Goal: Information Seeking & Learning: Learn about a topic

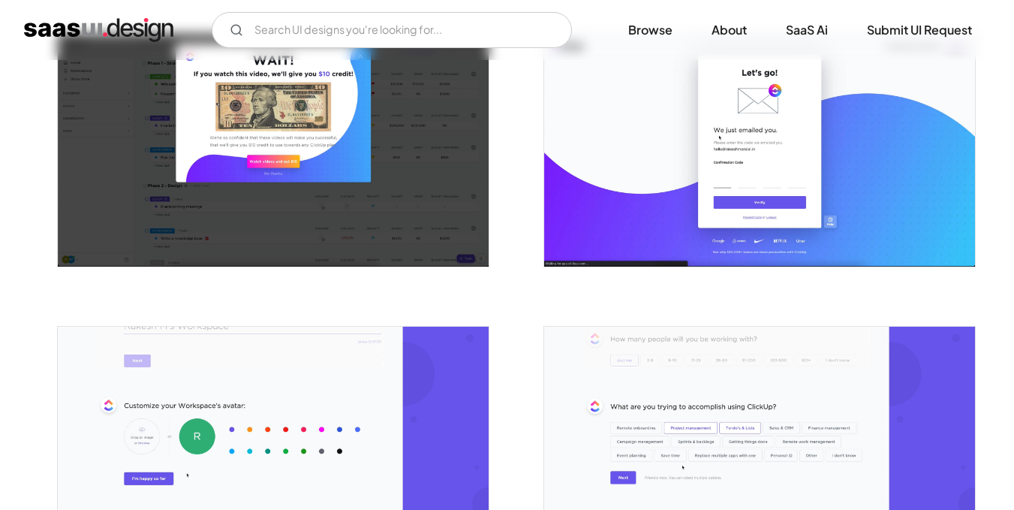
scroll to position [225, 0]
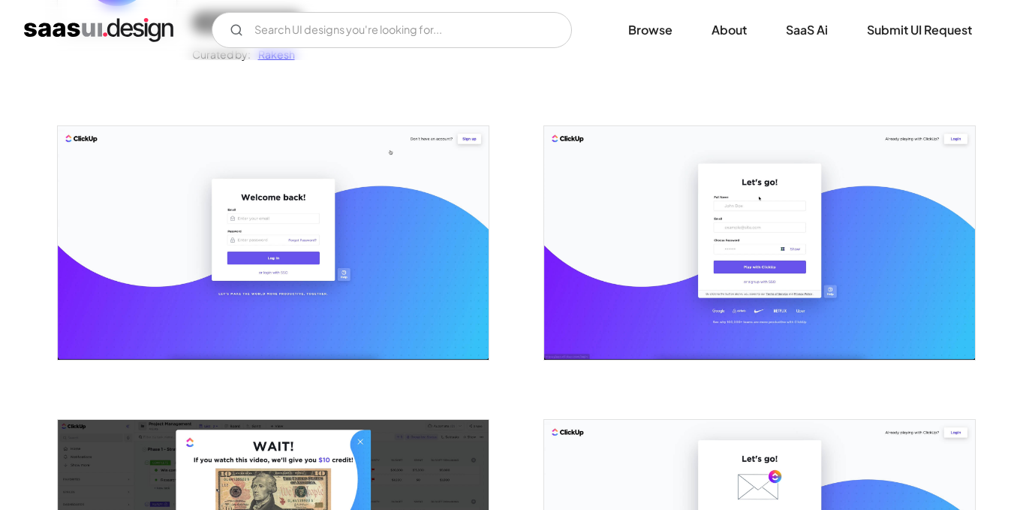
click at [115, 23] on img "home" at bounding box center [98, 30] width 149 height 24
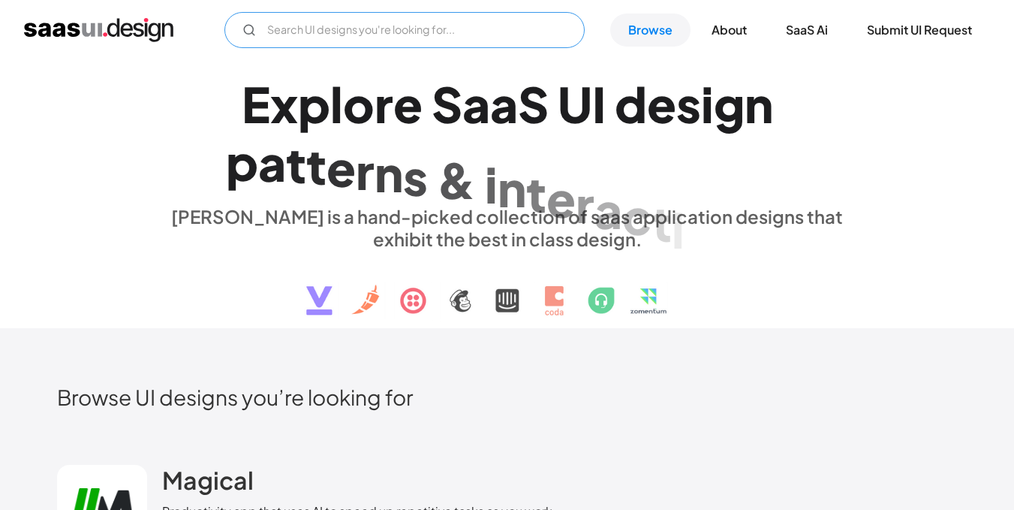
click at [373, 23] on input "Email Form" at bounding box center [404, 30] width 360 height 36
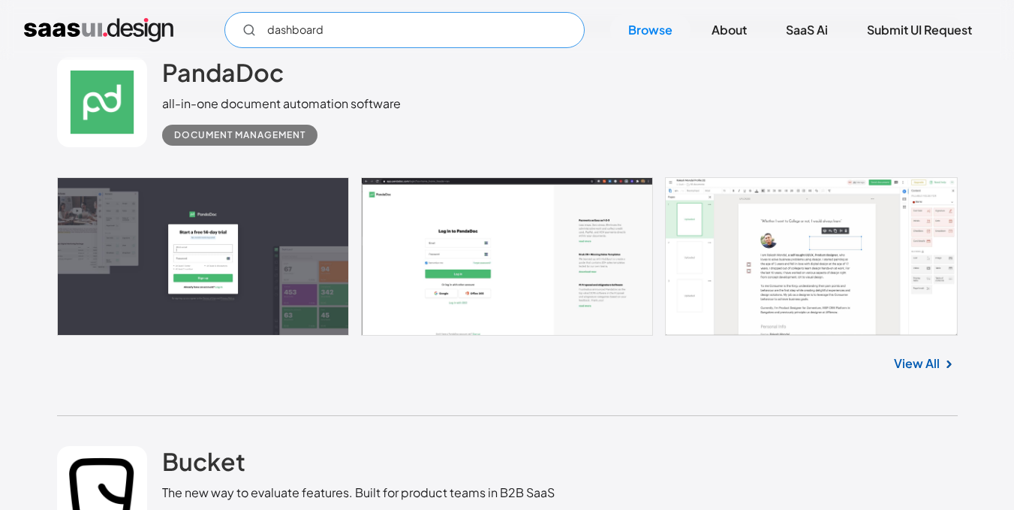
scroll to position [1951, 0]
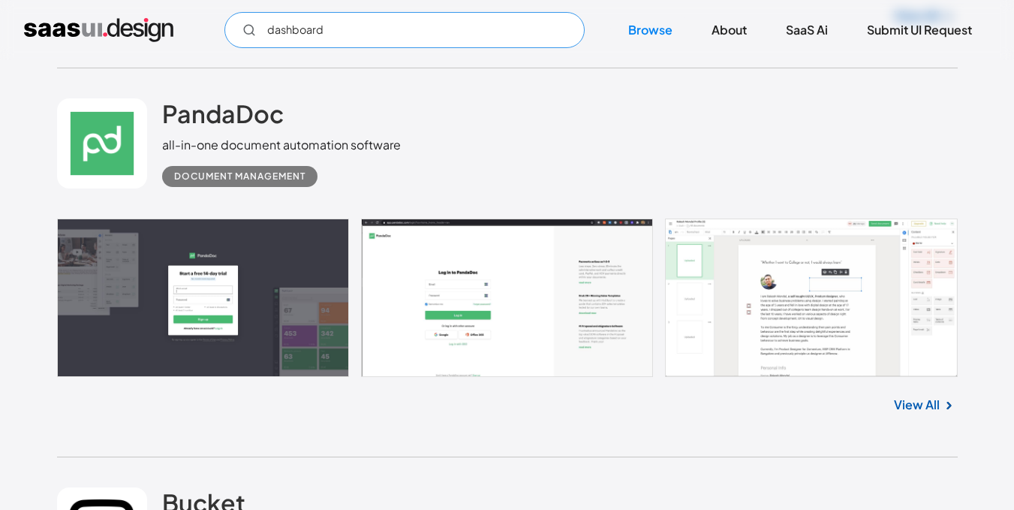
type input "dashboard"
click at [274, 288] on link at bounding box center [507, 297] width 900 height 158
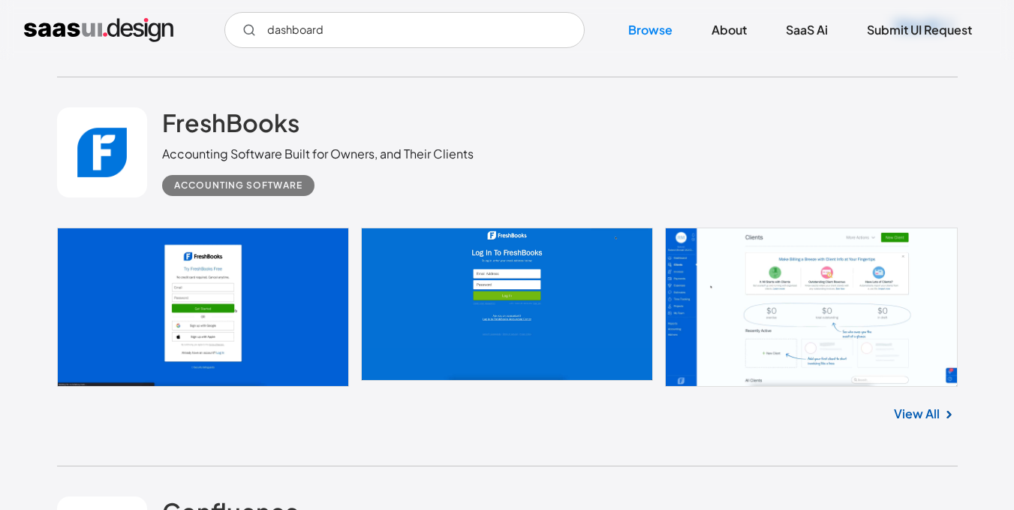
scroll to position [2701, 0]
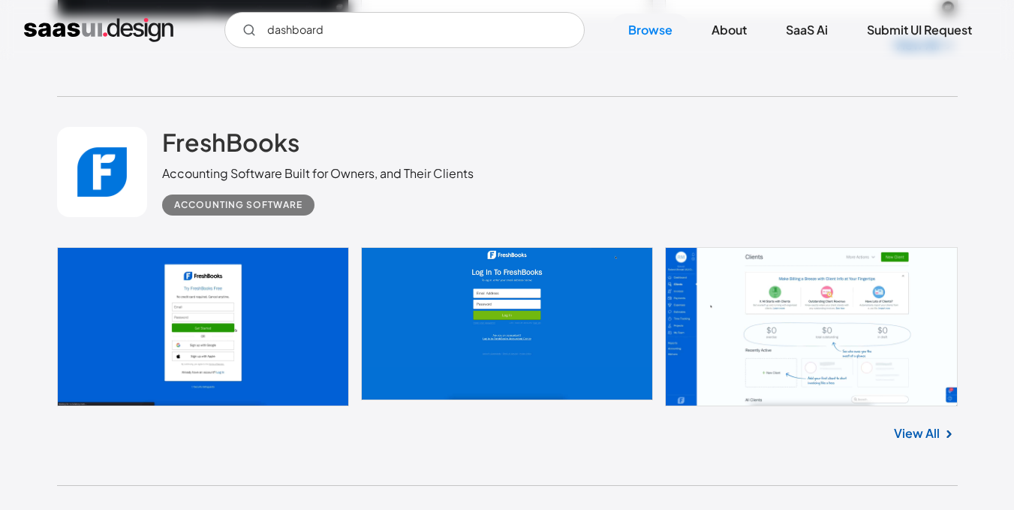
click at [789, 354] on link at bounding box center [507, 326] width 900 height 158
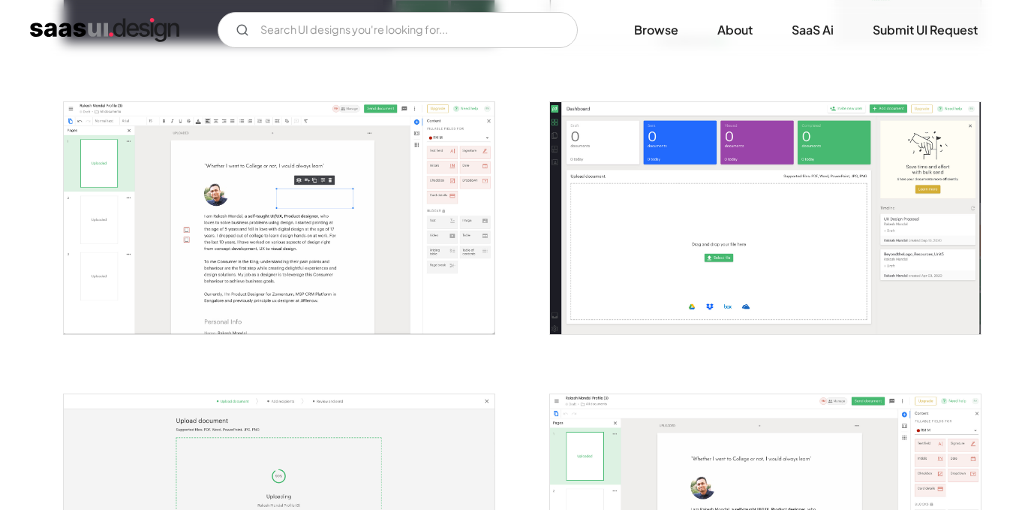
scroll to position [450, 0]
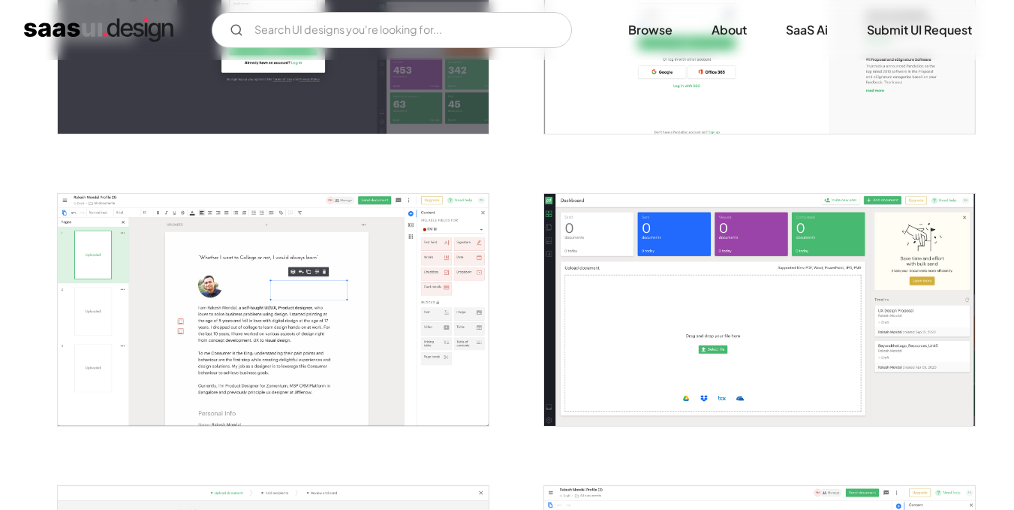
drag, startPoint x: 730, startPoint y: 352, endPoint x: 667, endPoint y: 342, distance: 63.8
click at [667, 342] on img "open lightbox" at bounding box center [759, 310] width 431 height 232
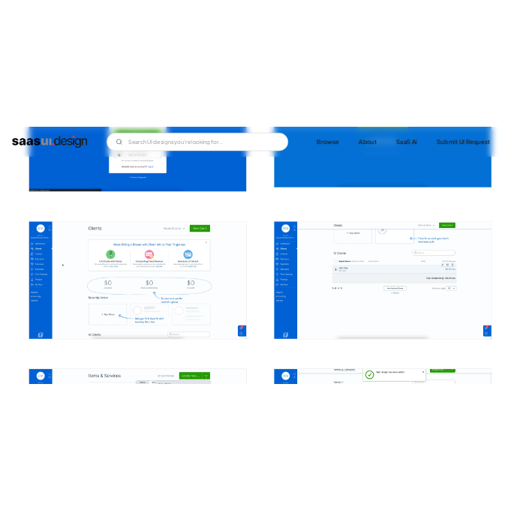
scroll to position [450, 0]
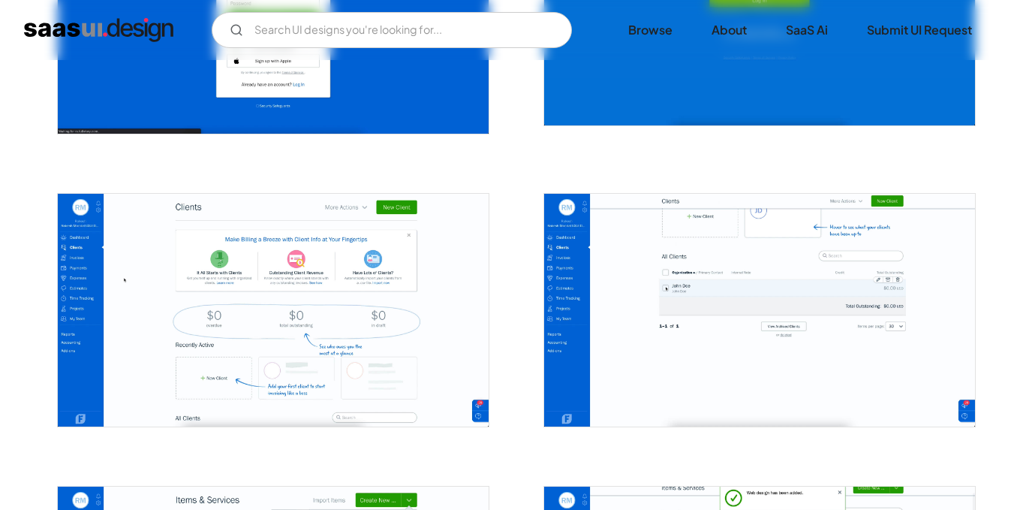
click at [357, 311] on img "open lightbox" at bounding box center [273, 310] width 431 height 233
